Goal: Contribute content

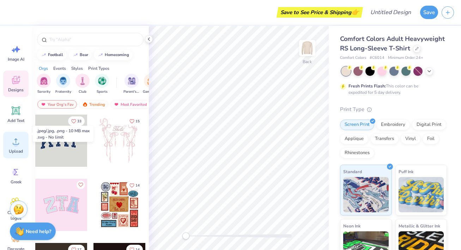
scroll to position [20, 0]
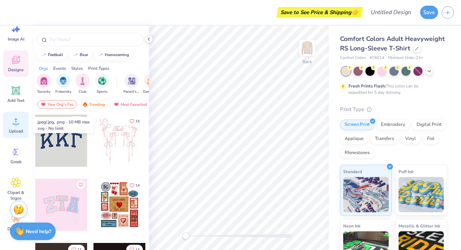
click at [17, 128] on div "Upload" at bounding box center [15, 125] width 25 height 26
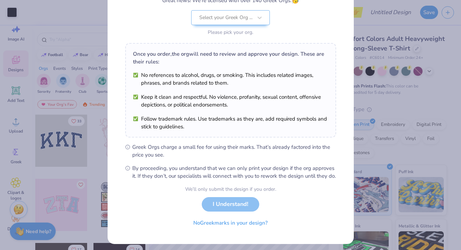
scroll to position [80, 0]
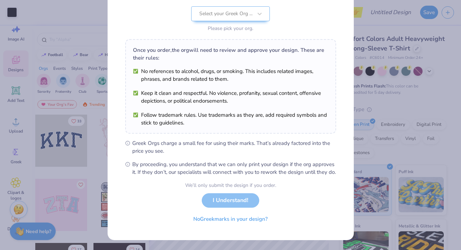
click at [223, 201] on div "We’ll only submit the design if you order. I Understand! No Greek marks in your…" at bounding box center [230, 204] width 91 height 44
click at [217, 202] on div "We’ll only submit the design if you order. I Understand! No Greek marks in your…" at bounding box center [230, 204] width 91 height 44
click at [220, 199] on div "We’ll only submit the design if you order. I Understand! No Greek marks in your…" at bounding box center [230, 204] width 91 height 44
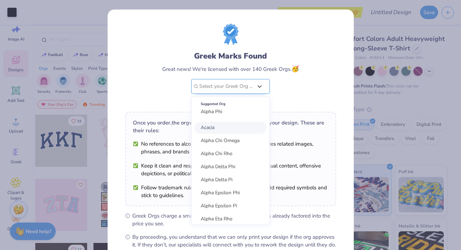
click at [244, 86] on div at bounding box center [225, 86] width 53 height 9
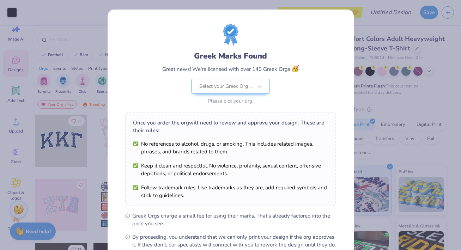
click at [311, 76] on div "Greek Marks Found Great news! We're licensed with over 140 Greek Orgs. 🥳 Select…" at bounding box center [230, 65] width 211 height 83
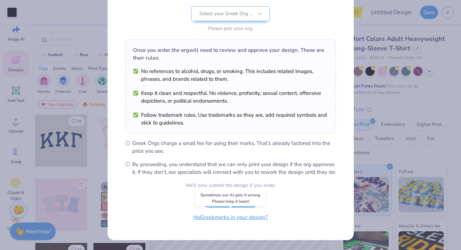
click at [229, 220] on button "No Greek marks in your design?" at bounding box center [230, 217] width 86 height 14
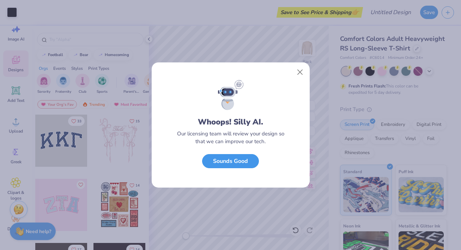
click at [242, 163] on button "Sounds Good" at bounding box center [230, 161] width 57 height 14
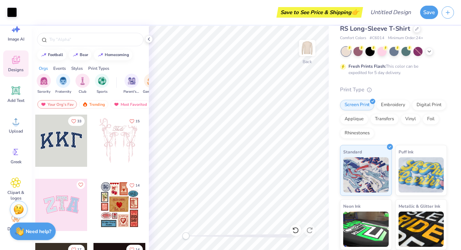
scroll to position [20, 0]
click at [390, 104] on div "Embroidery" at bounding box center [394, 103] width 34 height 11
